Goal: Information Seeking & Learning: Learn about a topic

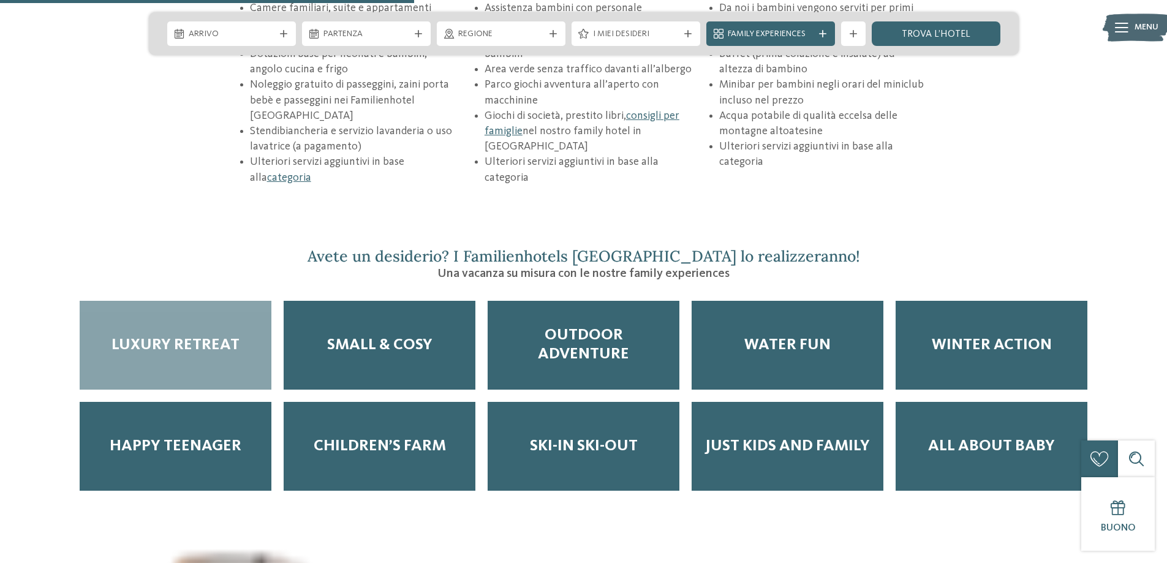
scroll to position [2022, 0]
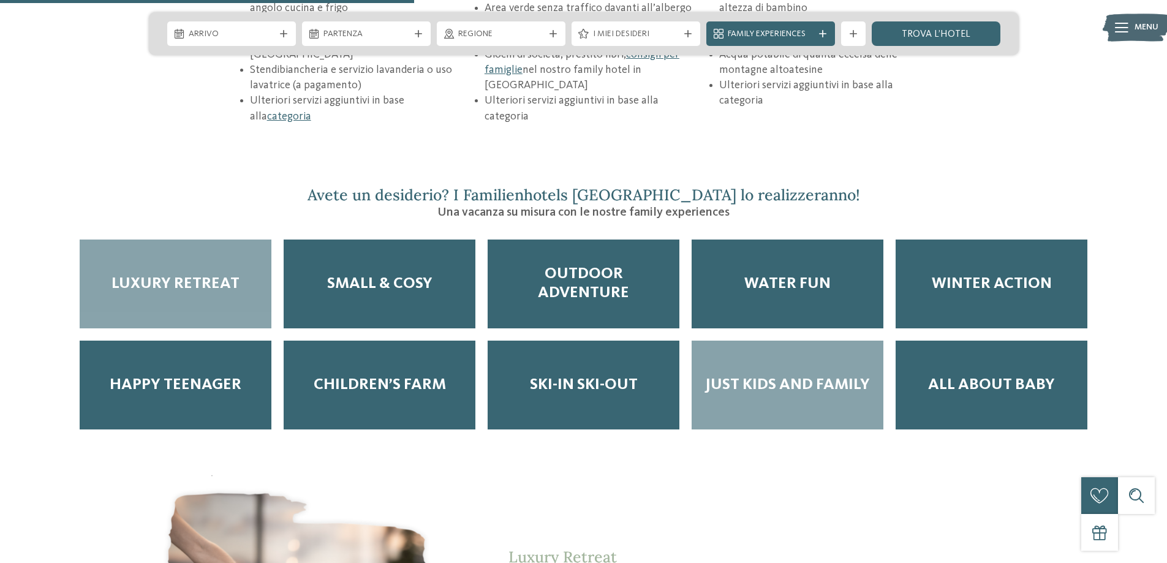
click at [802, 354] on div "Just kids and family" at bounding box center [788, 385] width 192 height 89
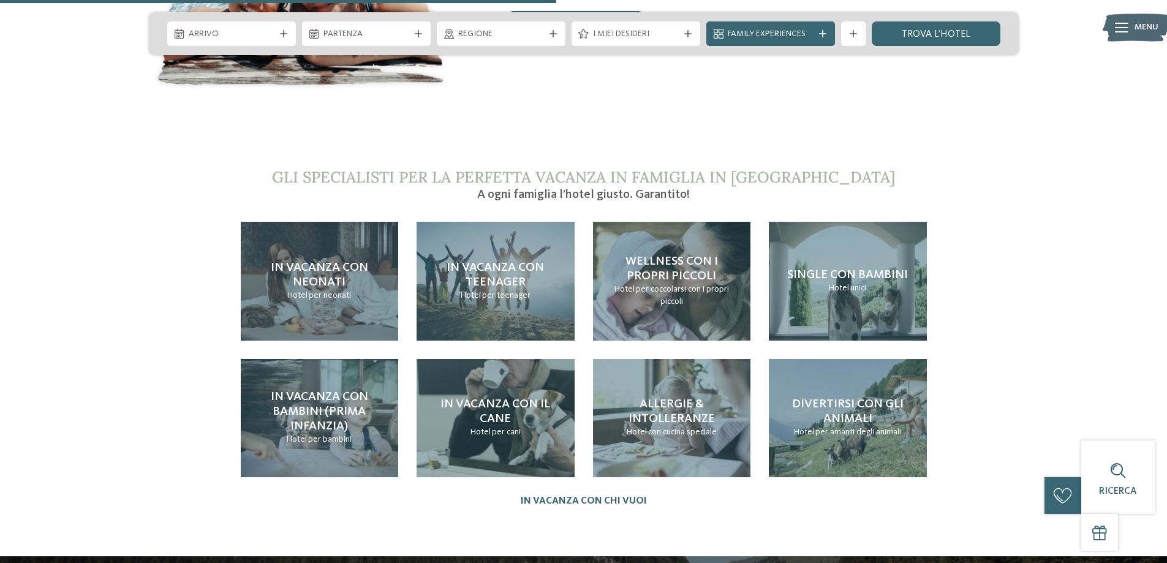
scroll to position [2696, 0]
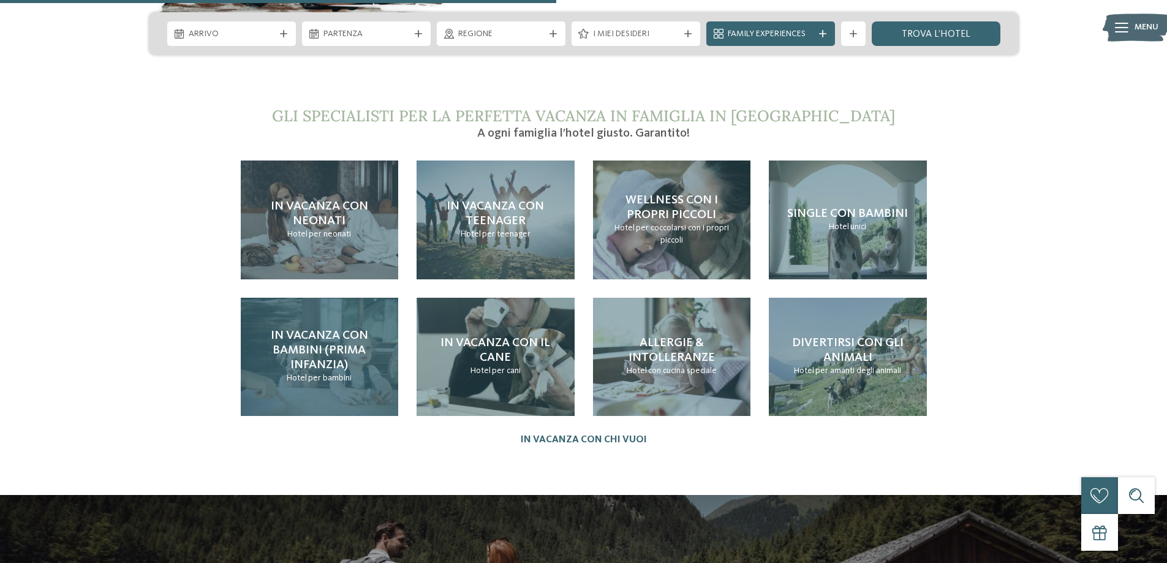
click at [318, 298] on div "In vacanza con bambini (prima infanzia) Hotel per bambini" at bounding box center [320, 357] width 158 height 118
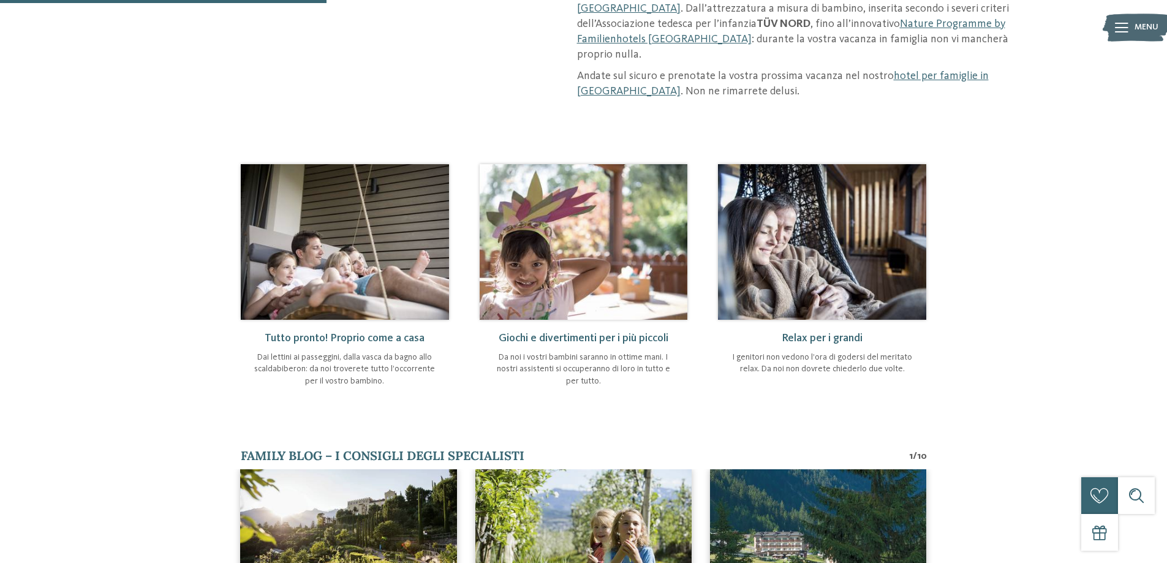
scroll to position [674, 0]
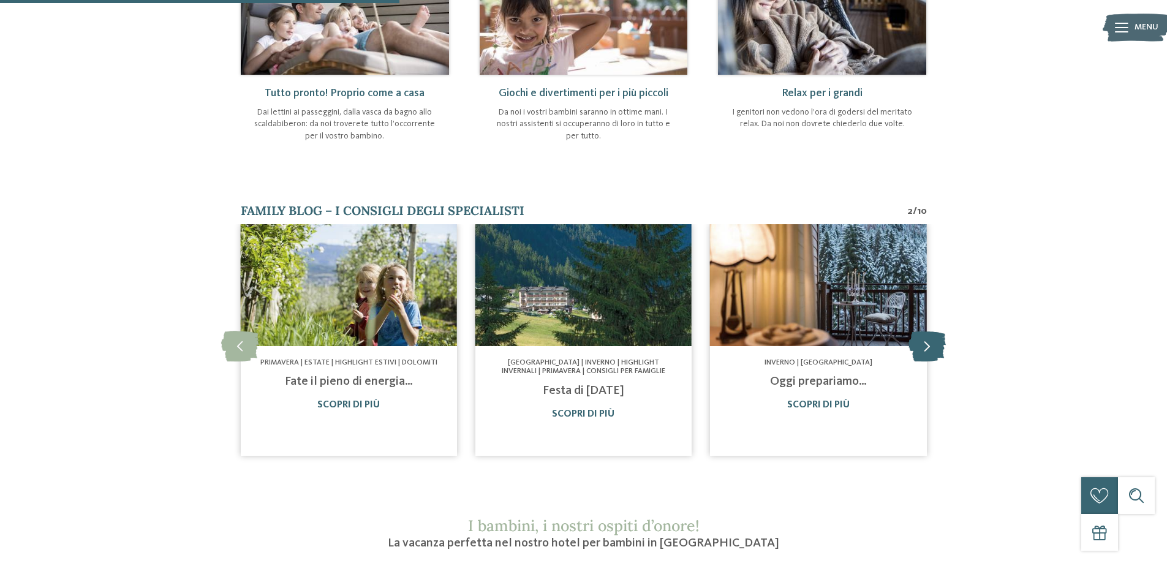
click at [936, 330] on icon at bounding box center [927, 345] width 37 height 31
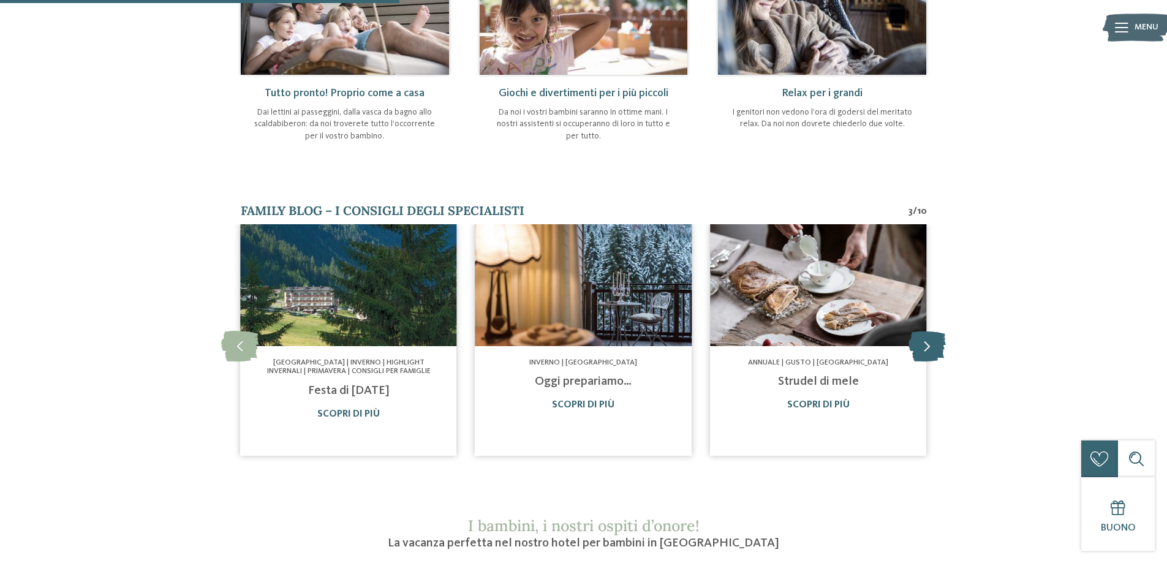
click at [936, 330] on icon at bounding box center [927, 345] width 37 height 31
